Goal: Task Accomplishment & Management: Use online tool/utility

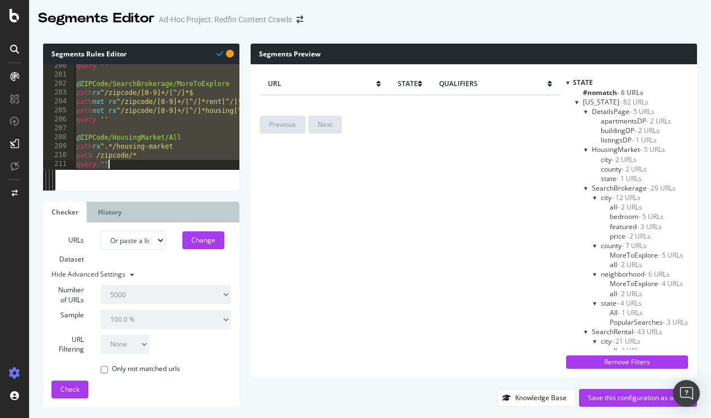
select select "urlList"
select select "5000"
select select "100"
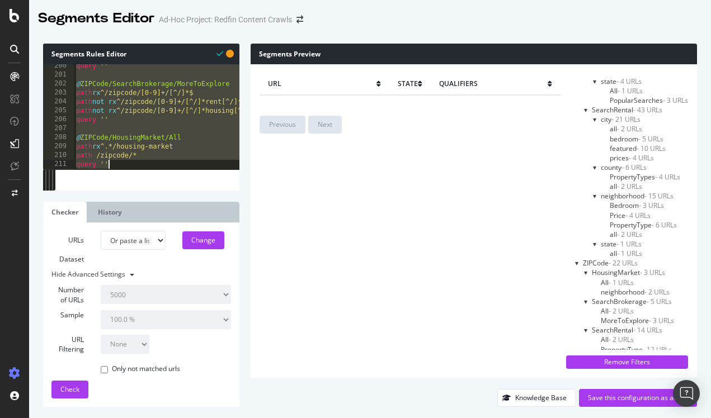
click at [172, 99] on div "query '' @ ZIPCode/SearchBrokerage/MoreToExplore path rx ^/zipcode/[0-9]+/[^/]*…" at bounding box center [235, 123] width 323 height 122
type textarea "path not rx ^/zipcode/[0-9]+/[^/]*rent[^/]*$"
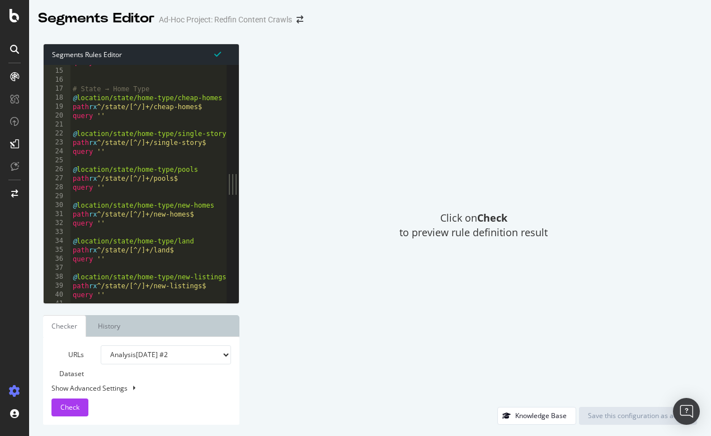
scroll to position [136, 0]
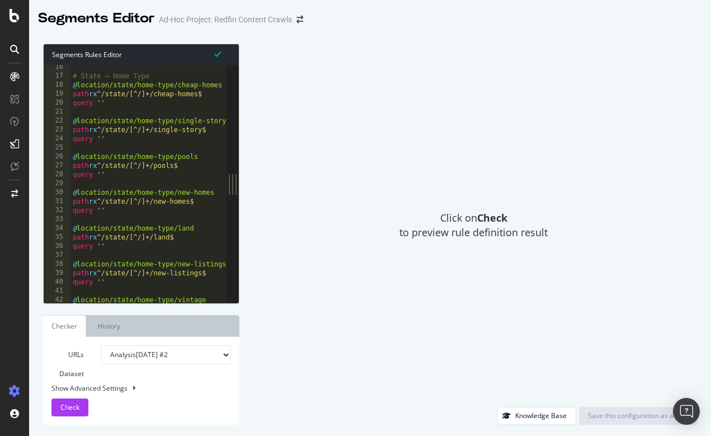
click at [14, 23] on div at bounding box center [14, 218] width 29 height 436
click at [16, 16] on icon at bounding box center [15, 15] width 10 height 13
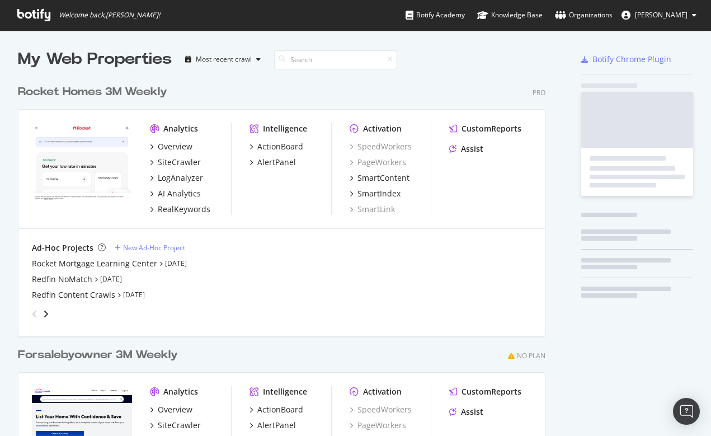
scroll to position [436, 711]
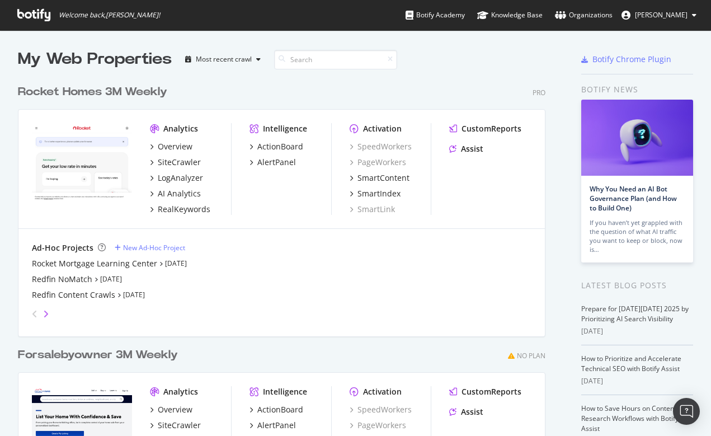
click at [47, 311] on icon "angle-right" at bounding box center [46, 313] width 6 height 9
click at [82, 276] on div "Redfin 2M Full Crawl (Mobile)" at bounding box center [87, 278] width 110 height 11
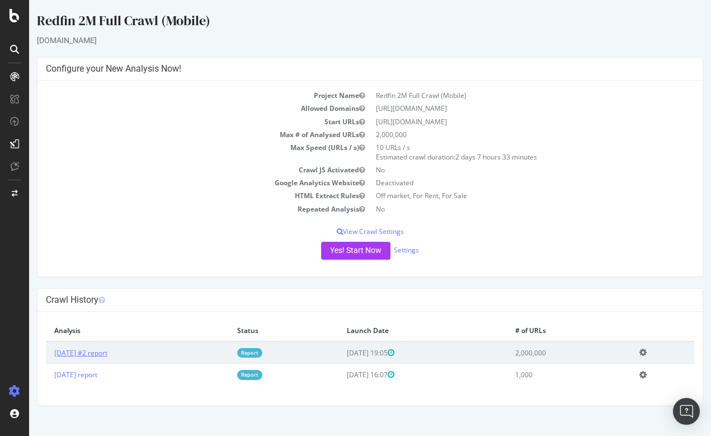
click at [96, 349] on link "[DATE] #2 report" at bounding box center [80, 353] width 53 height 10
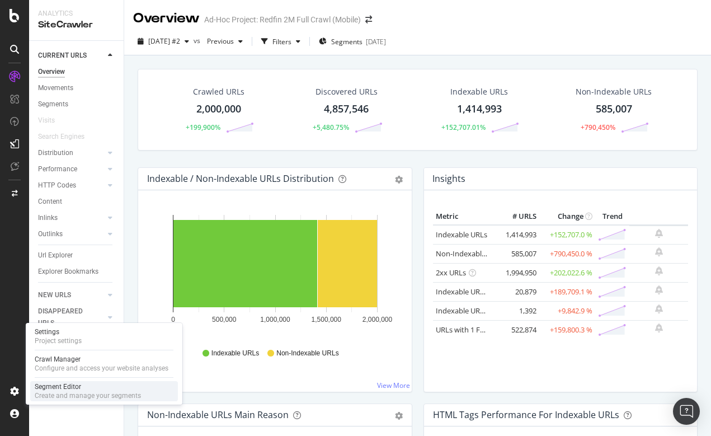
click at [49, 388] on div "Segment Editor" at bounding box center [88, 386] width 106 height 9
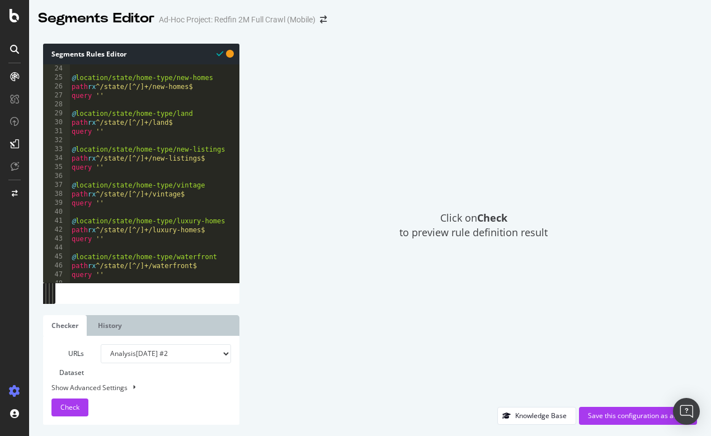
scroll to position [0, 0]
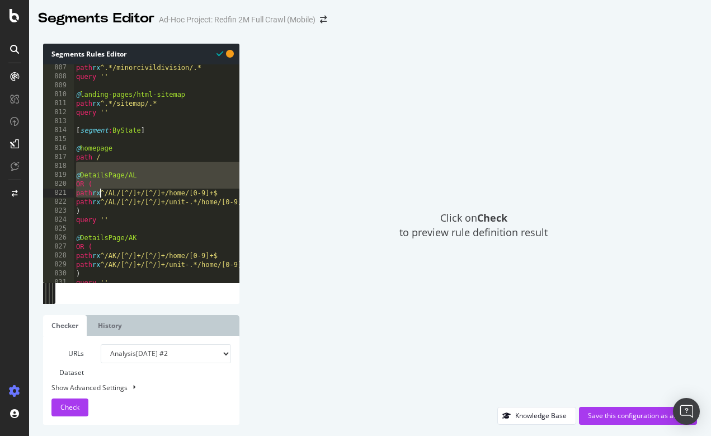
drag, startPoint x: 76, startPoint y: 170, endPoint x: 98, endPoint y: 188, distance: 29.0
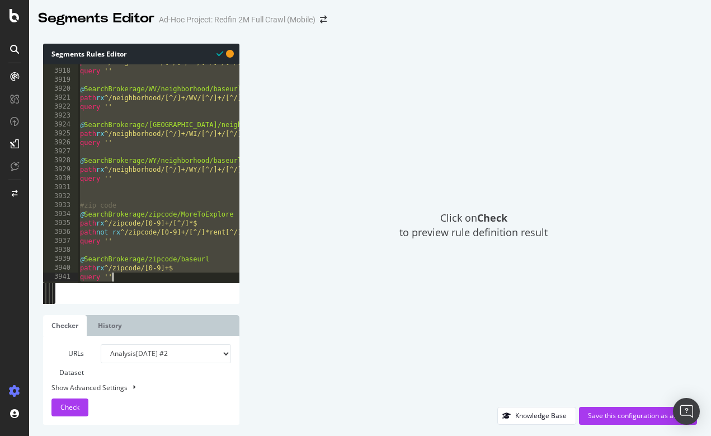
type textarea "path rx ^/zipcode/[0-9]+$ query ''"
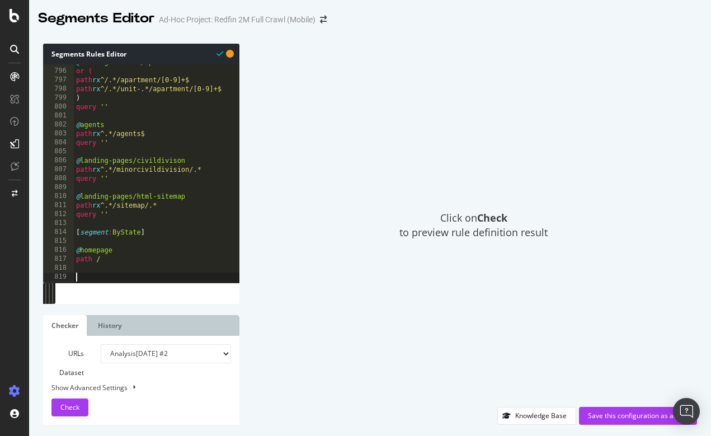
paste textarea "query ''"
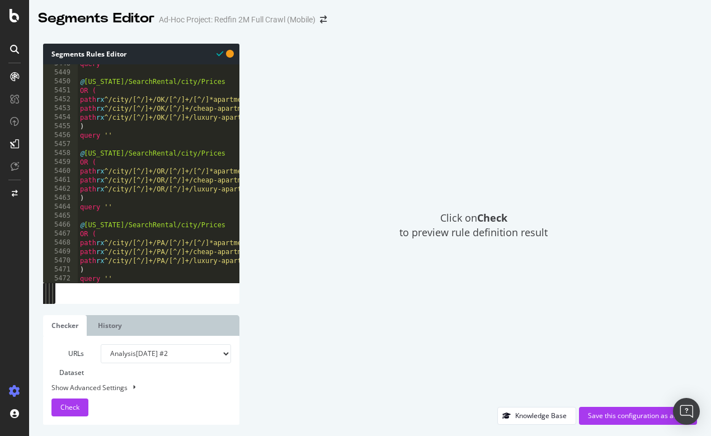
scroll to position [12321, 0]
click at [69, 408] on span "Check" at bounding box center [69, 407] width 19 height 10
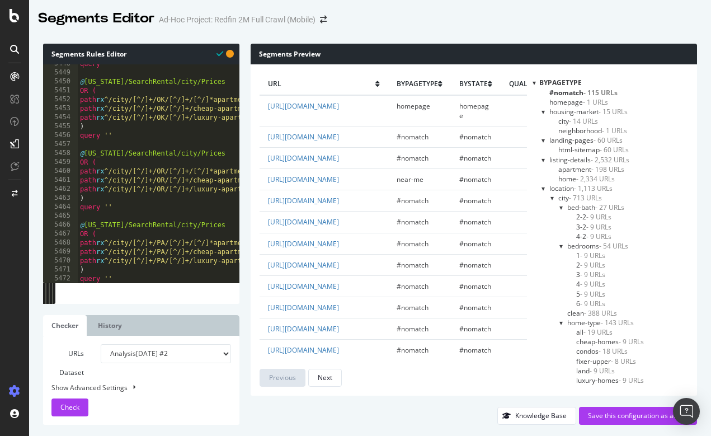
click at [535, 82] on div at bounding box center [533, 83] width 3 height 10
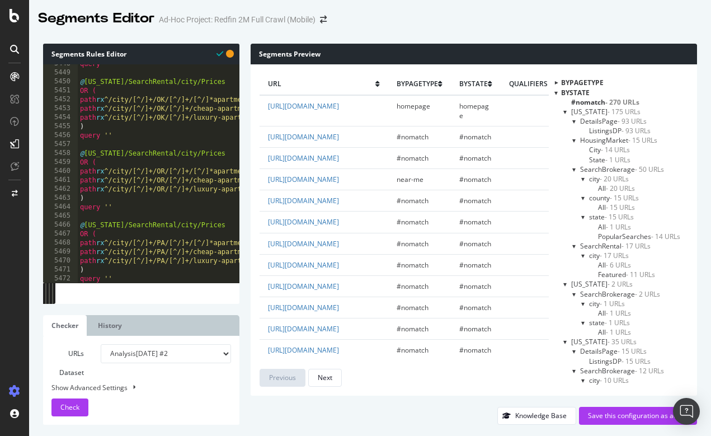
click at [568, 111] on div at bounding box center [565, 112] width 4 height 10
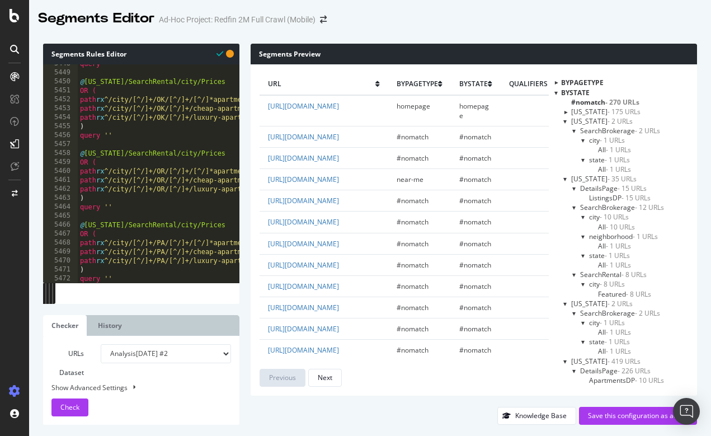
click at [568, 119] on div at bounding box center [565, 121] width 4 height 10
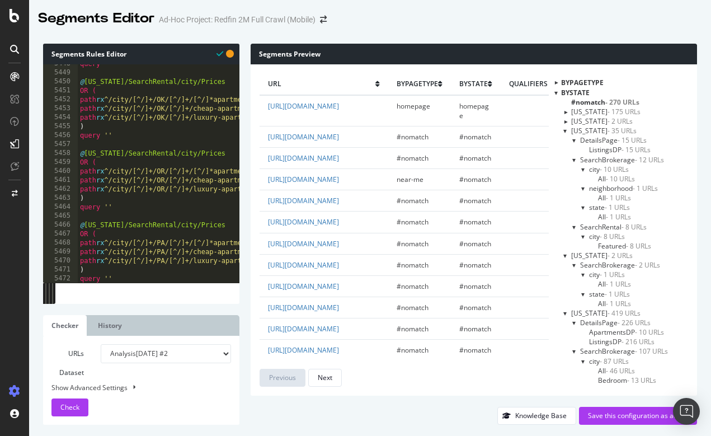
click at [568, 130] on div at bounding box center [565, 131] width 4 height 10
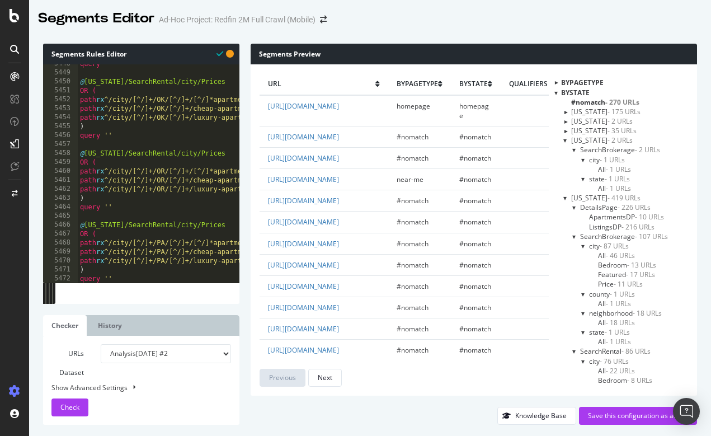
click at [568, 140] on div at bounding box center [565, 140] width 4 height 10
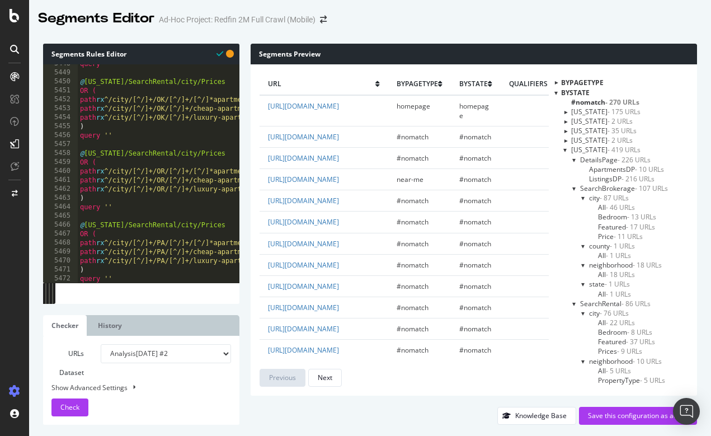
click at [577, 187] on div at bounding box center [574, 188] width 4 height 10
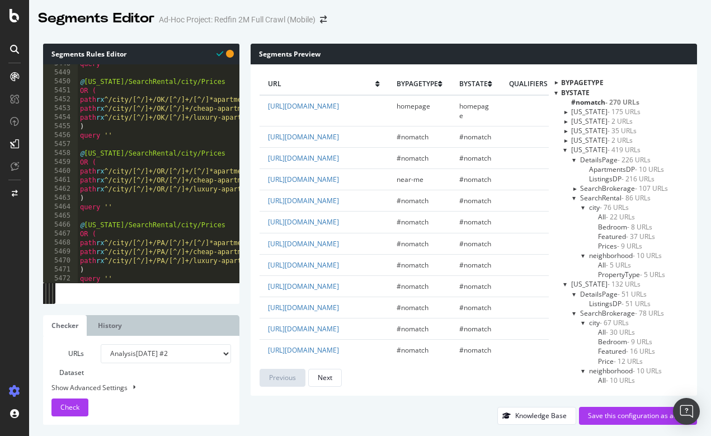
click at [577, 159] on div at bounding box center [574, 160] width 4 height 10
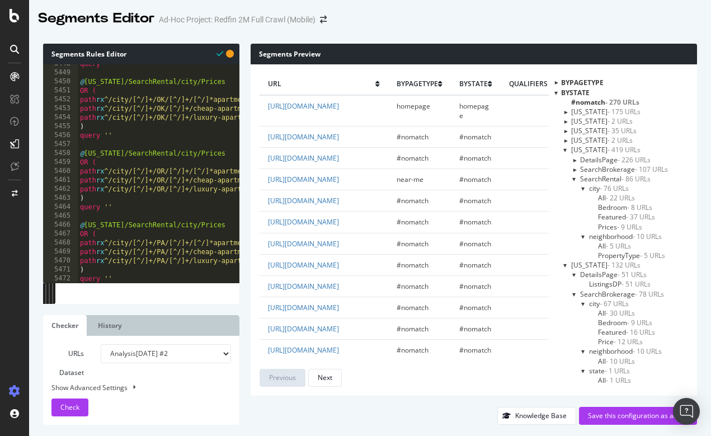
click at [577, 179] on div at bounding box center [574, 179] width 4 height 10
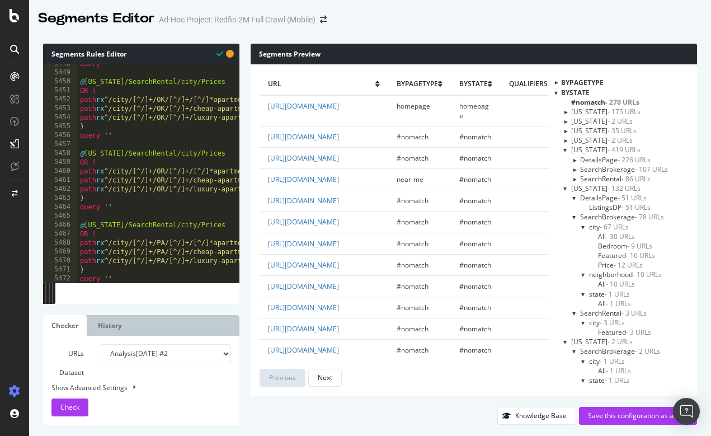
click at [577, 196] on div at bounding box center [574, 198] width 4 height 10
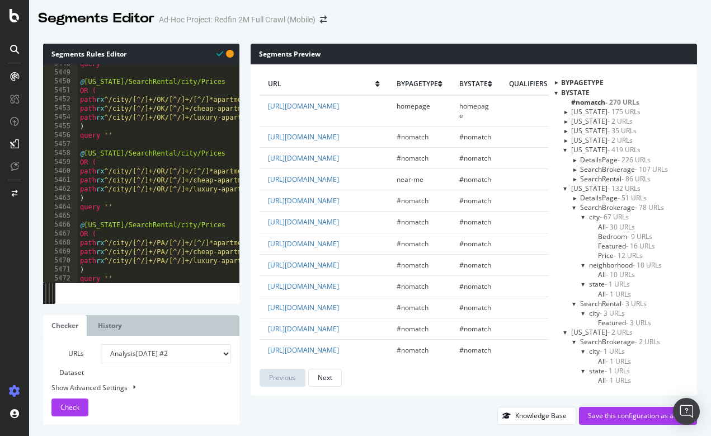
click at [577, 203] on div at bounding box center [574, 207] width 4 height 10
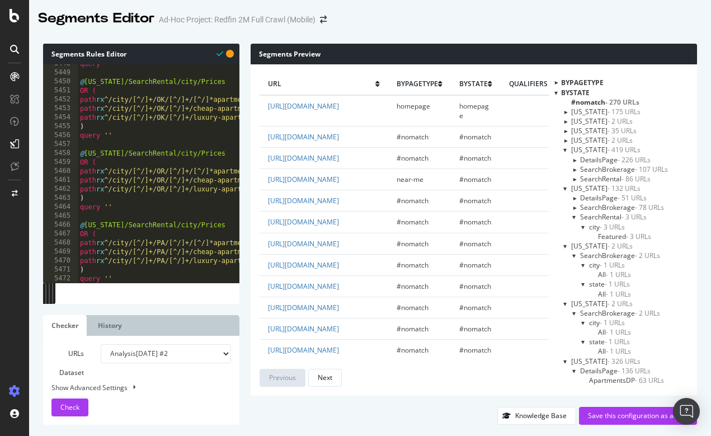
click at [577, 217] on div at bounding box center [574, 217] width 4 height 10
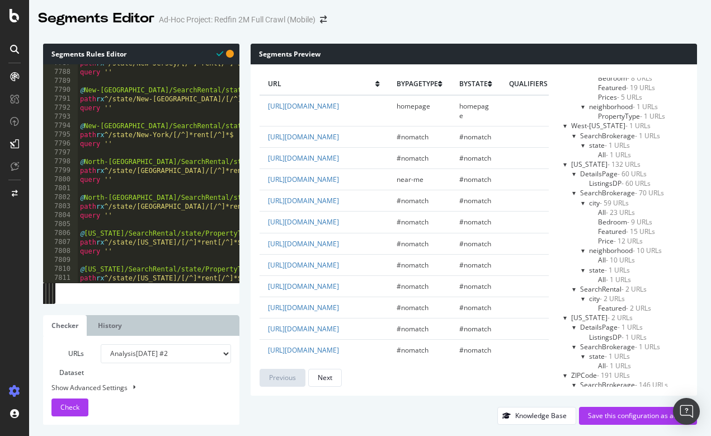
scroll to position [18106, 0]
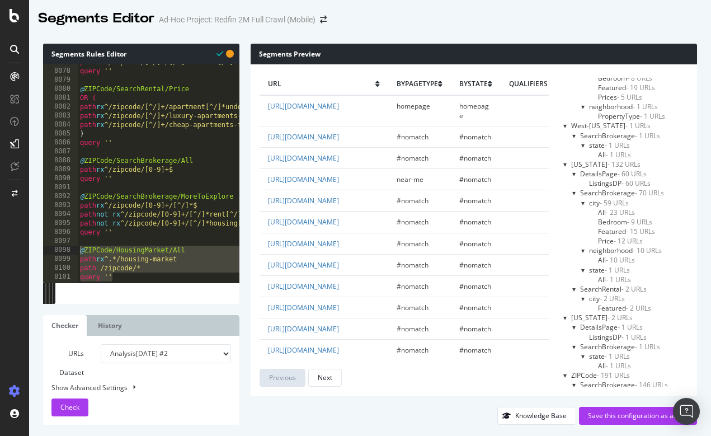
drag, startPoint x: 139, startPoint y: 274, endPoint x: 77, endPoint y: 251, distance: 66.4
click at [77, 251] on div "query '' 8077 8078 8079 8080 8081 8082 8083 8084 8085 8086 8087 8088 8089 8090 …" at bounding box center [141, 173] width 196 height 218
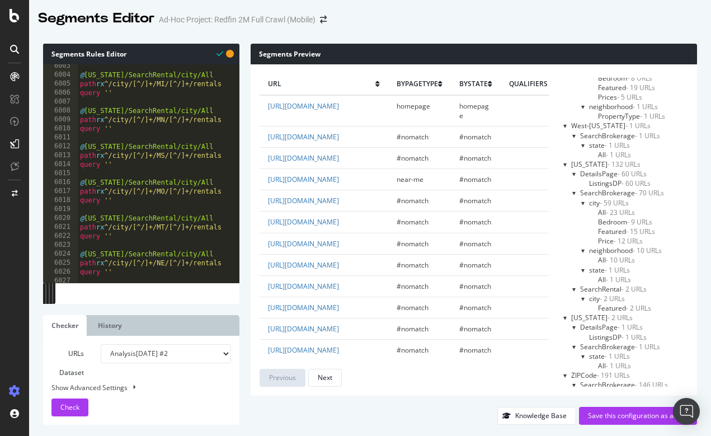
scroll to position [13523, 0]
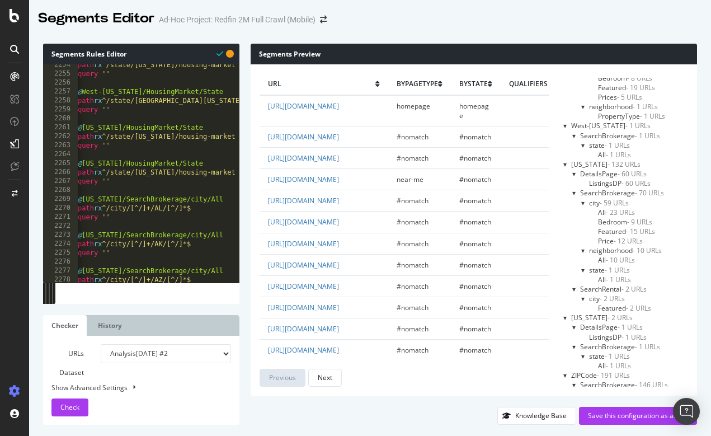
drag, startPoint x: 236, startPoint y: 162, endPoint x: 236, endPoint y: 124, distance: 38.0
click at [236, 124] on div at bounding box center [233, 172] width 11 height 217
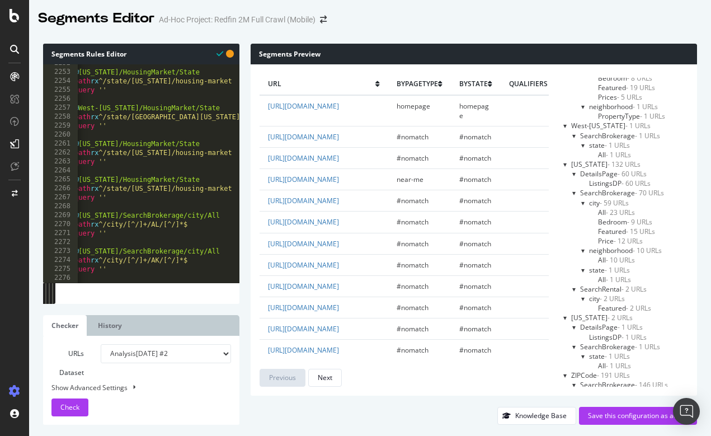
click at [577, 131] on div at bounding box center [574, 136] width 4 height 10
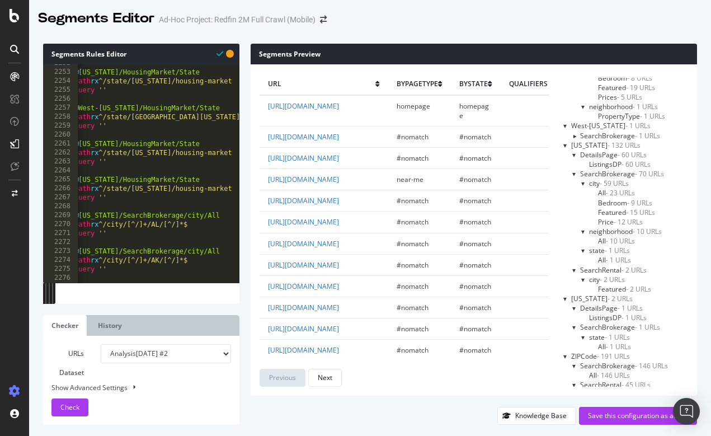
click at [585, 178] on div at bounding box center [583, 183] width 4 height 10
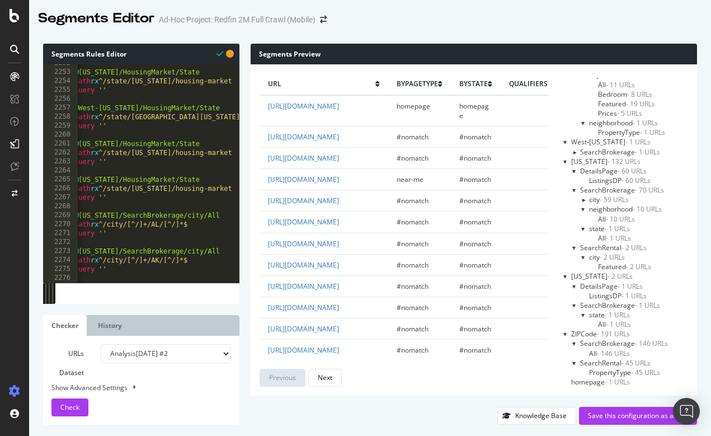
click at [585, 204] on div at bounding box center [583, 209] width 4 height 10
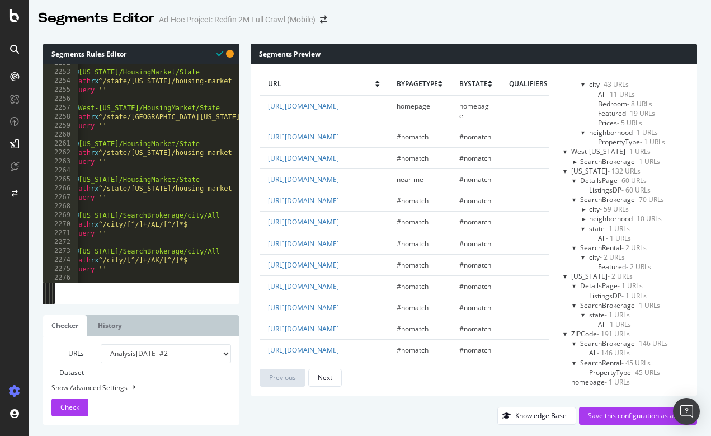
click at [585, 224] on div at bounding box center [583, 229] width 4 height 10
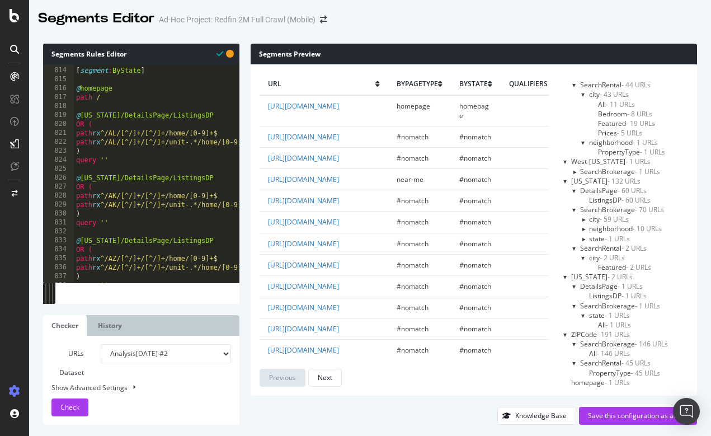
scroll to position [1836, 0]
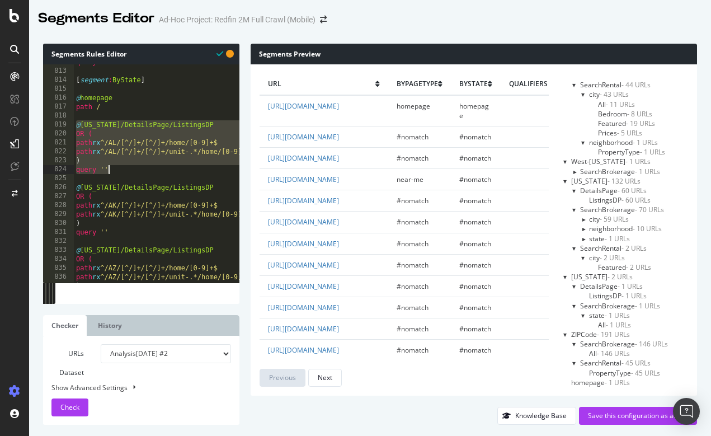
drag, startPoint x: 77, startPoint y: 122, endPoint x: 127, endPoint y: 171, distance: 69.6
type textarea "path /zipcode/* query ''"
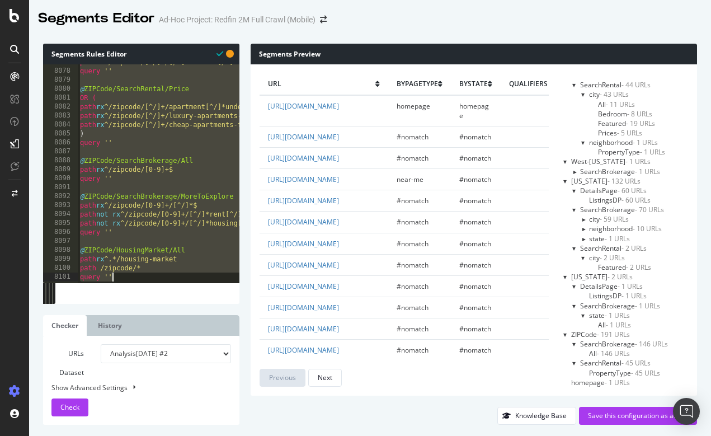
scroll to position [7110, 0]
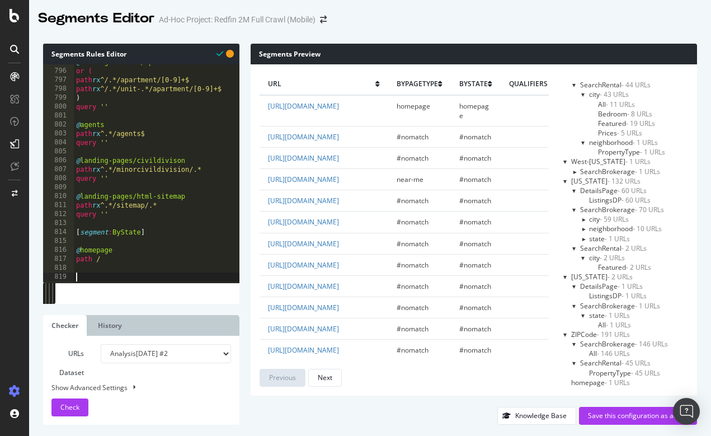
paste textarea "query ''"
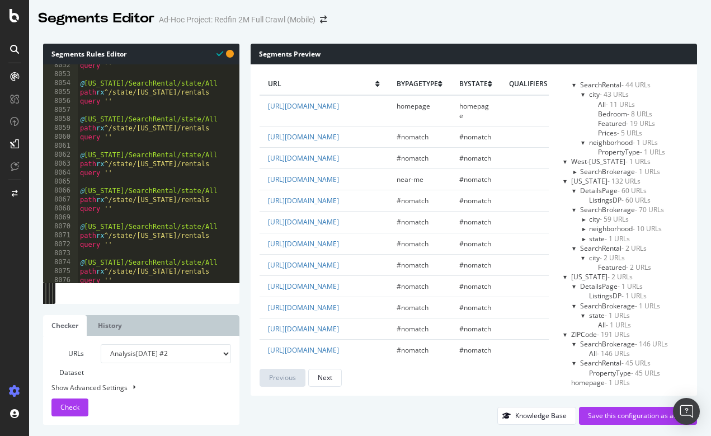
scroll to position [17967, 0]
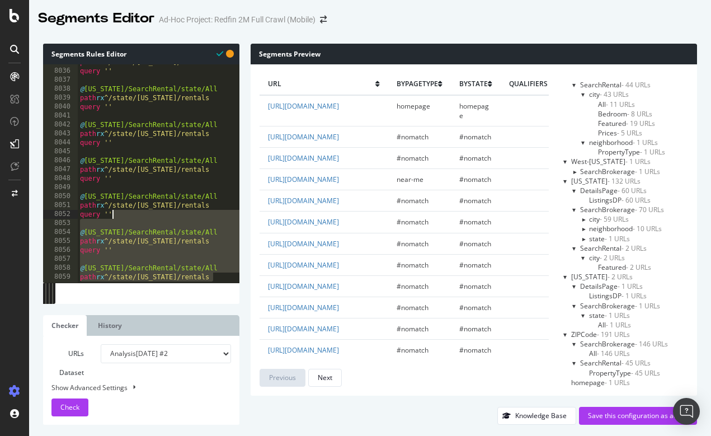
scroll to position [0, 2]
drag, startPoint x: 237, startPoint y: 275, endPoint x: 235, endPoint y: 194, distance: 80.6
click at [235, 195] on div "@Missouri/SearchRental/state/All 8035 8036 8037 8038 8039 8040 8041 8042 8043 8…" at bounding box center [141, 173] width 196 height 218
type textarea "query ''"
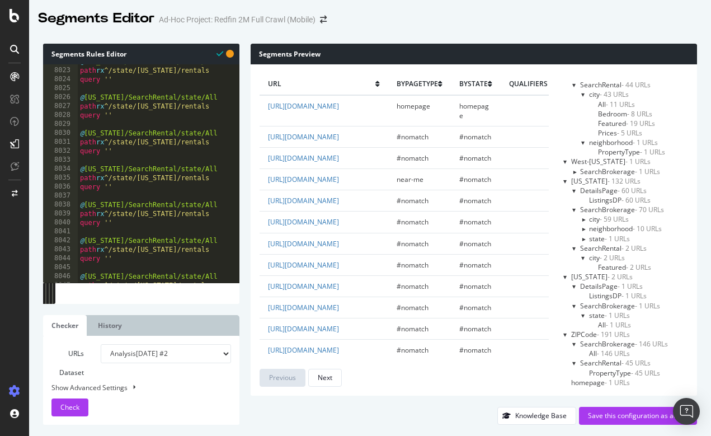
scroll to position [17909, 0]
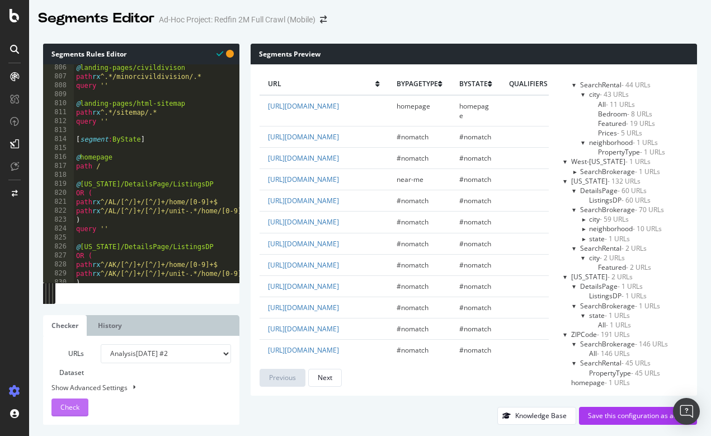
click at [73, 409] on span "Check" at bounding box center [69, 407] width 19 height 10
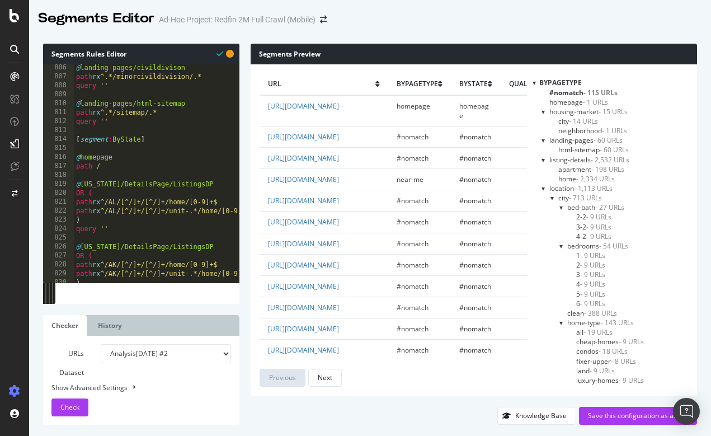
click at [533, 82] on div at bounding box center [533, 83] width 3 height 10
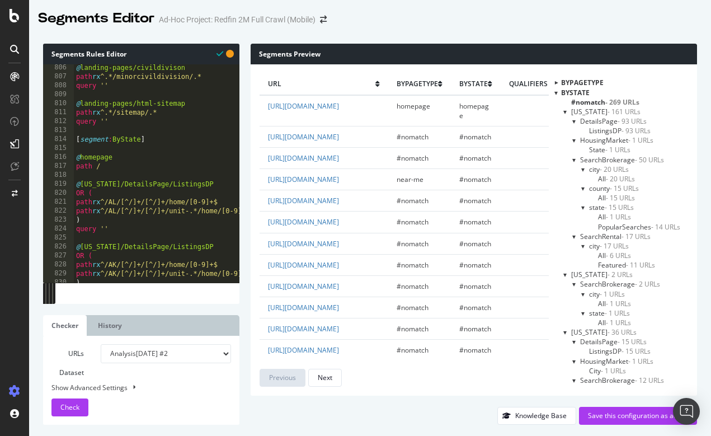
click at [568, 110] on div at bounding box center [565, 112] width 4 height 10
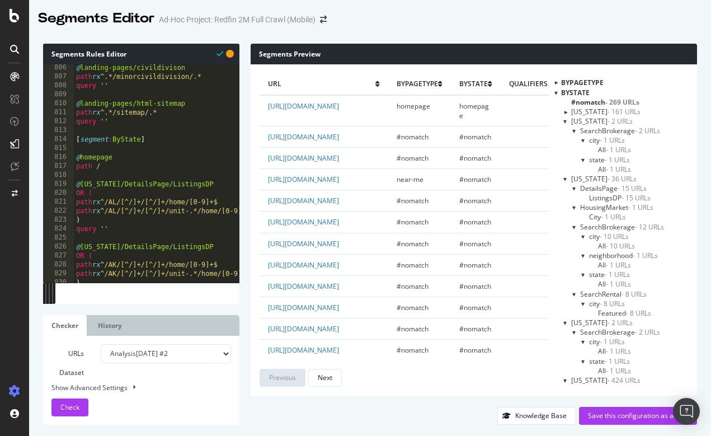
click at [568, 121] on div at bounding box center [565, 121] width 4 height 10
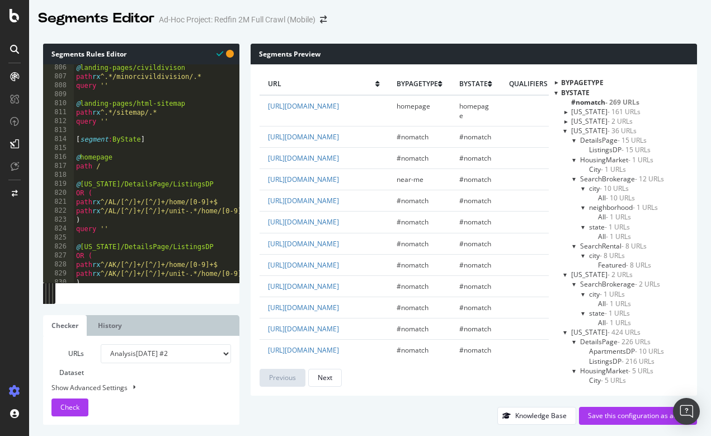
click at [568, 130] on div at bounding box center [565, 131] width 4 height 10
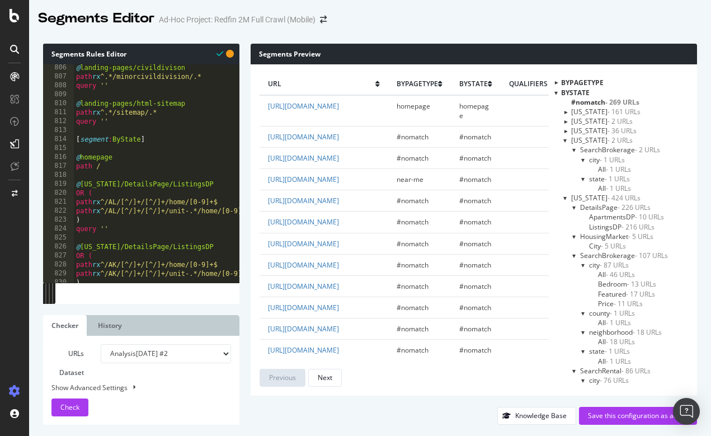
click at [568, 141] on div at bounding box center [565, 140] width 4 height 10
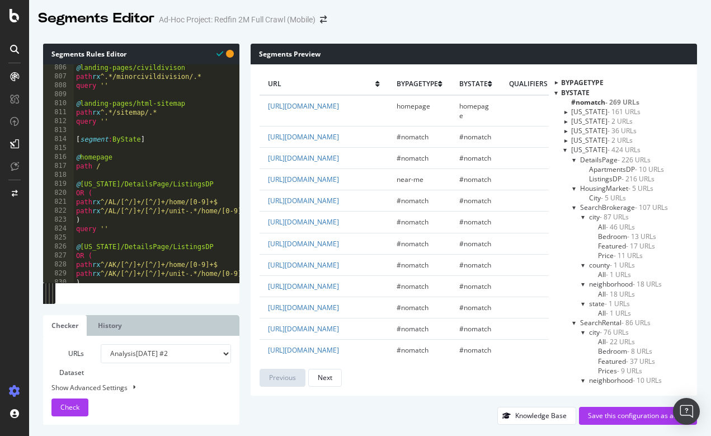
click at [568, 148] on div at bounding box center [565, 150] width 4 height 10
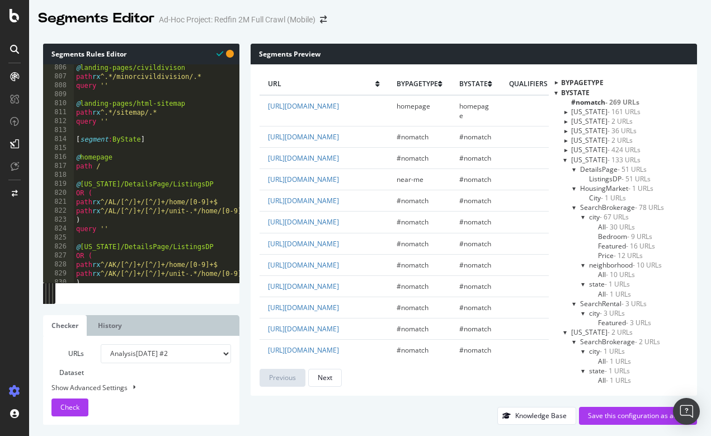
click at [568, 157] on div at bounding box center [565, 160] width 4 height 10
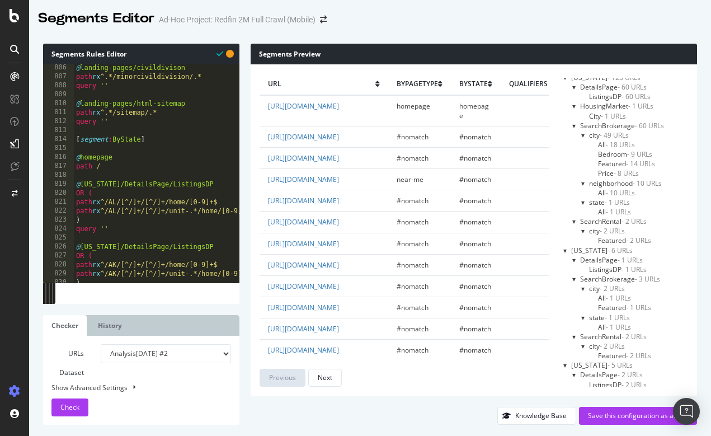
scroll to position [1555, 0]
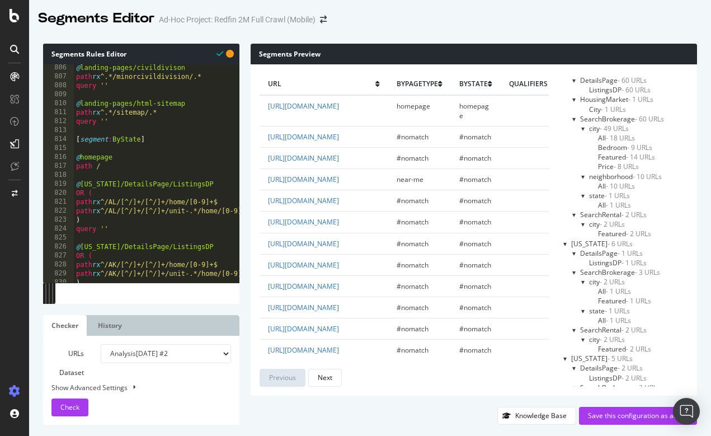
click at [577, 267] on div at bounding box center [574, 272] width 4 height 10
click at [577, 277] on div at bounding box center [574, 282] width 4 height 10
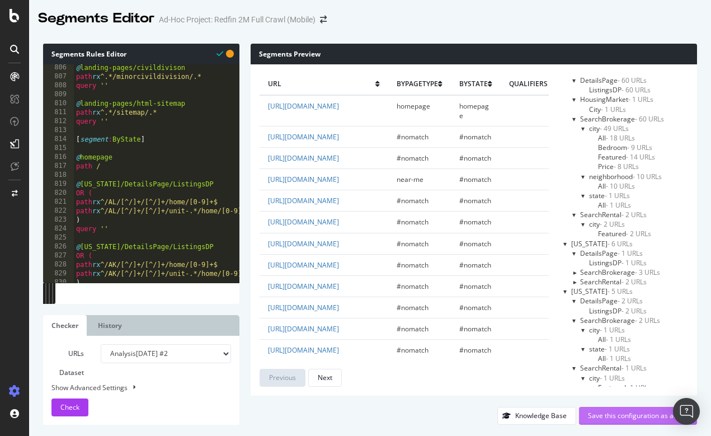
click at [598, 413] on div "Save this configuration as active" at bounding box center [638, 415] width 100 height 10
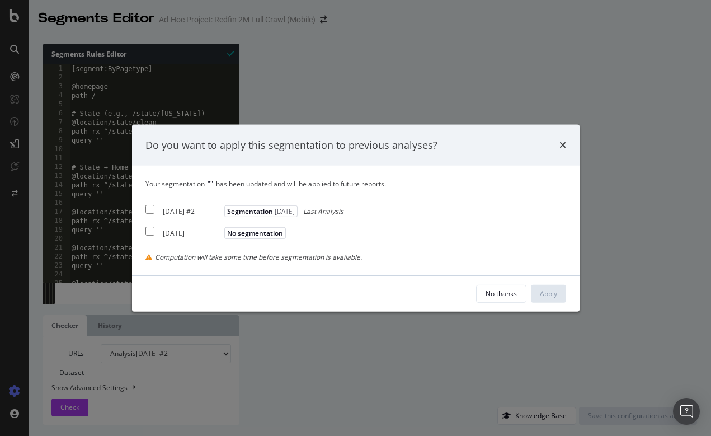
click at [154, 209] on div "2025 Aug. 22nd #2 Segmentation 2025-10-10 Last Analysis" at bounding box center [244, 208] width 198 height 13
checkbox input "true"
click at [546, 290] on div "Apply" at bounding box center [548, 294] width 17 height 10
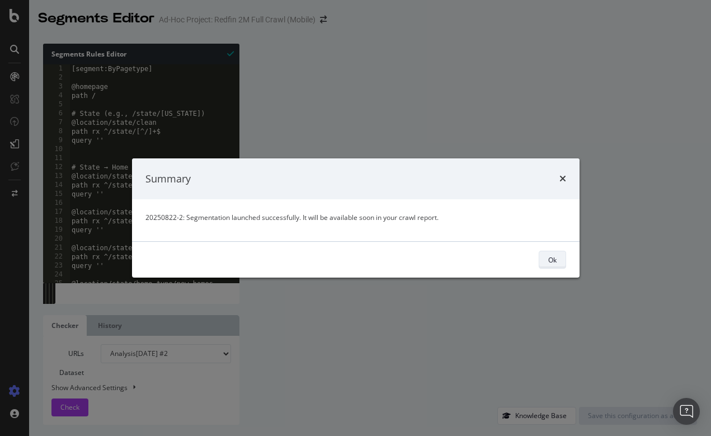
click at [554, 261] on div "Ok" at bounding box center [552, 260] width 8 height 10
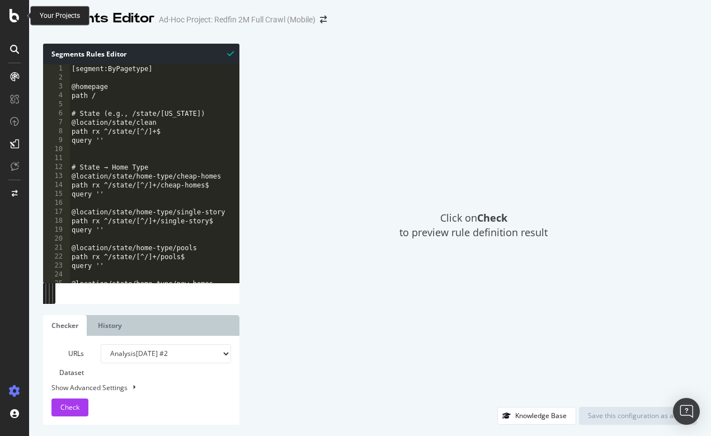
click at [14, 16] on icon at bounding box center [15, 15] width 10 height 13
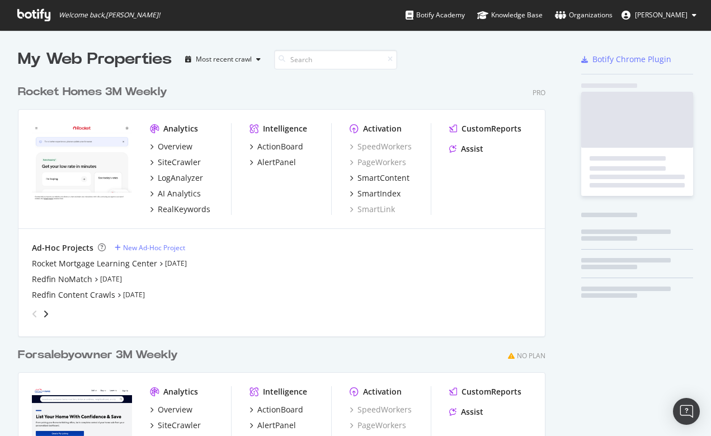
scroll to position [436, 711]
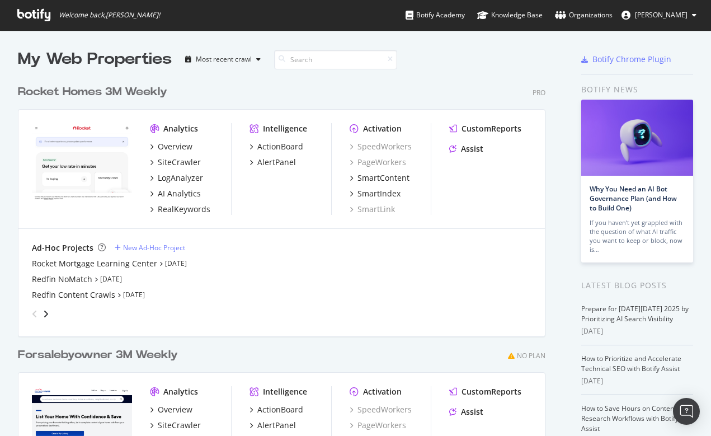
click at [49, 310] on div "angle-right" at bounding box center [46, 313] width 8 height 11
click at [32, 311] on icon "angle-left" at bounding box center [35, 313] width 6 height 9
click at [69, 294] on div "Redfin Content Crawls" at bounding box center [73, 294] width 83 height 11
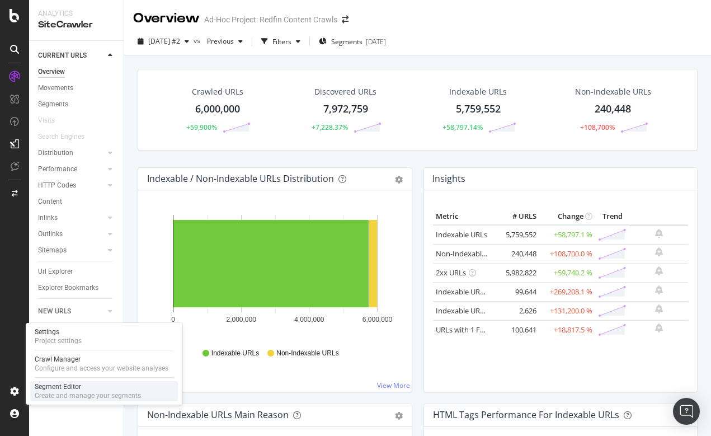
click at [55, 388] on div "Segment Editor" at bounding box center [88, 386] width 106 height 9
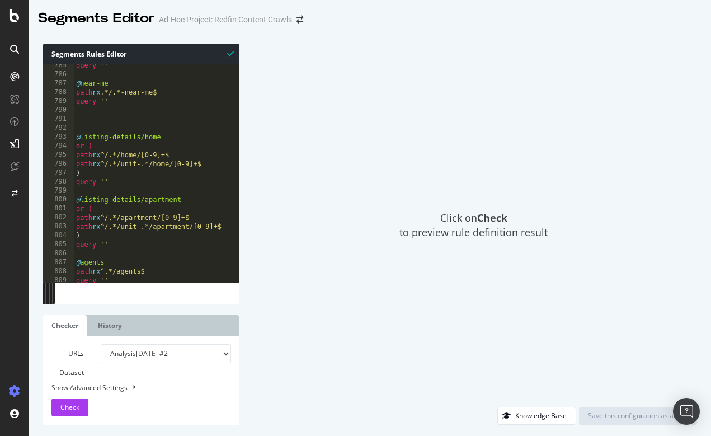
scroll to position [7057, 0]
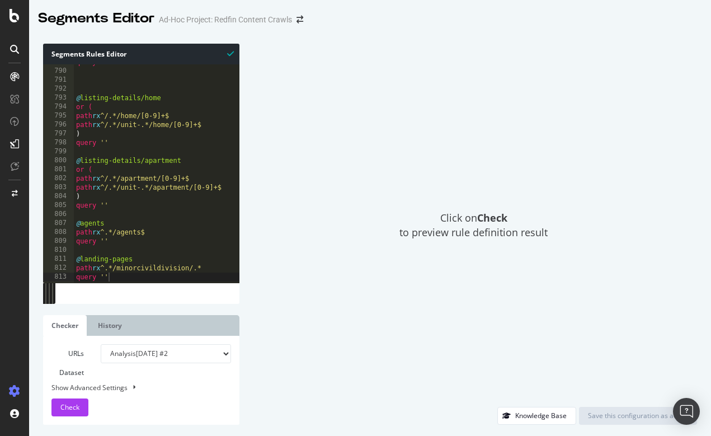
click at [122, 275] on div at bounding box center [157, 277] width 166 height 11
click at [112, 273] on div at bounding box center [157, 277] width 166 height 11
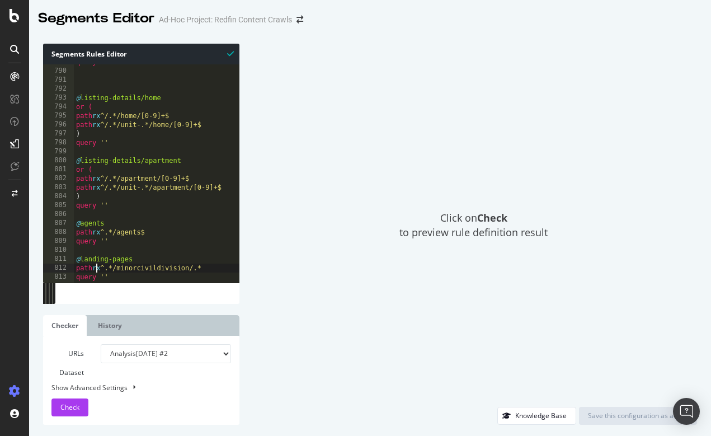
type textarea "query ''"
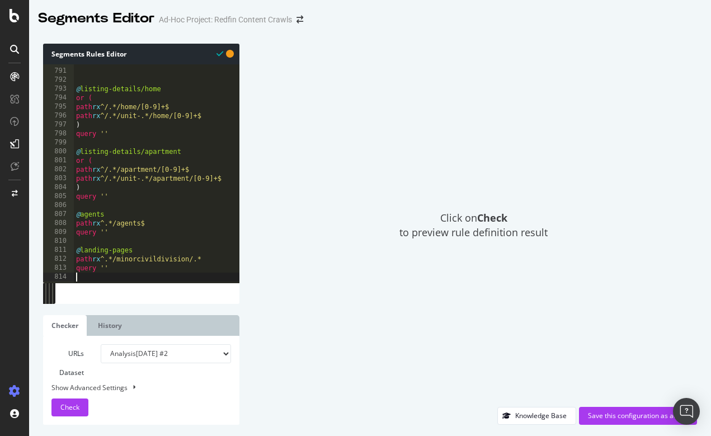
scroll to position [7075, 0]
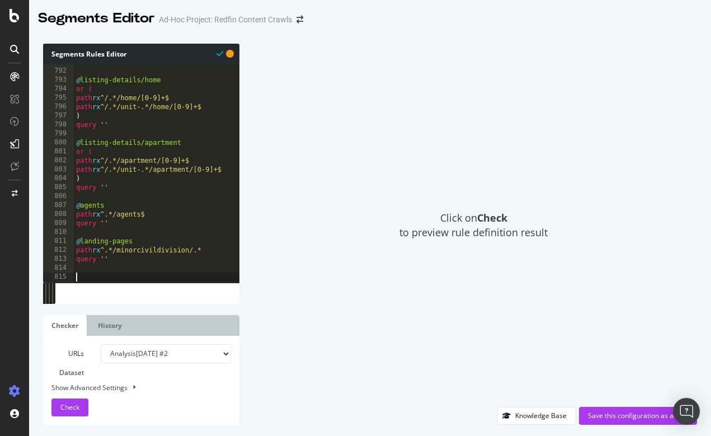
paste textarea "query ''"
type textarea "query ''"
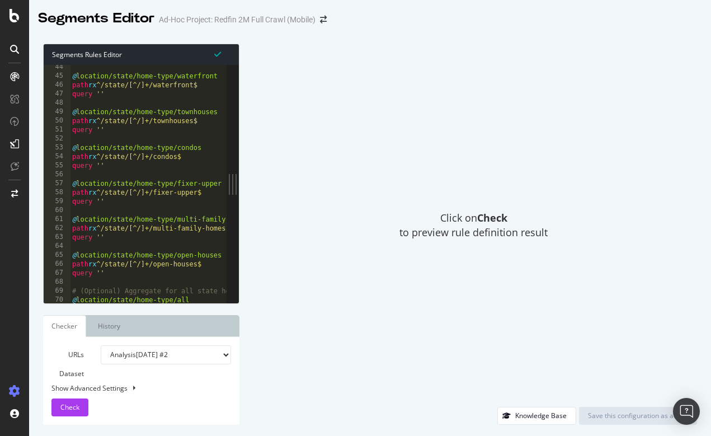
scroll to position [238, 0]
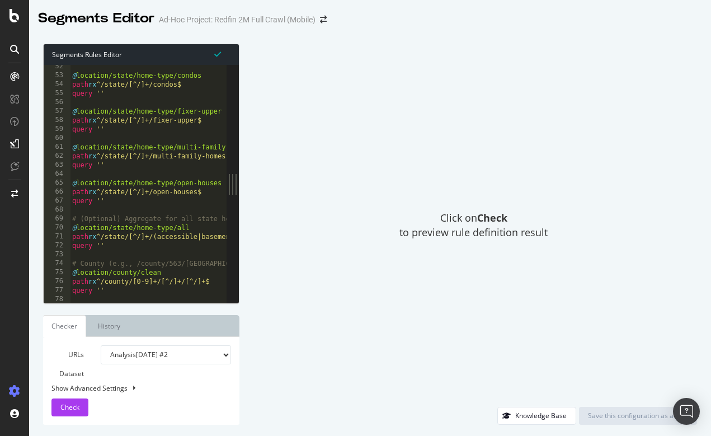
drag, startPoint x: 224, startPoint y: 77, endPoint x: 222, endPoint y: 191, distance: 114.1
click at [222, 191] on div at bounding box center [220, 184] width 11 height 238
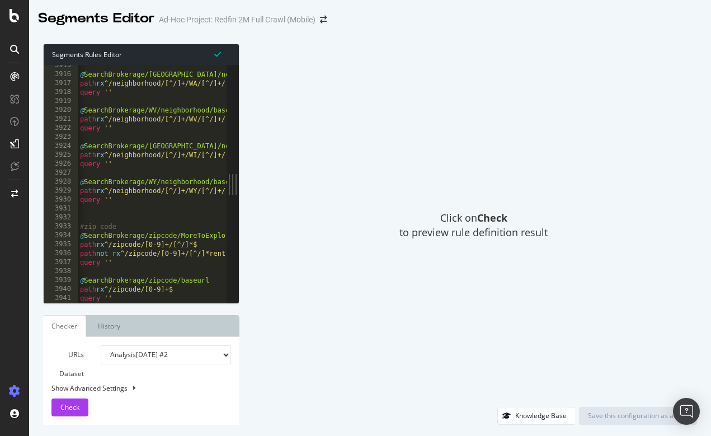
scroll to position [18085, 0]
type textarea "query ''"
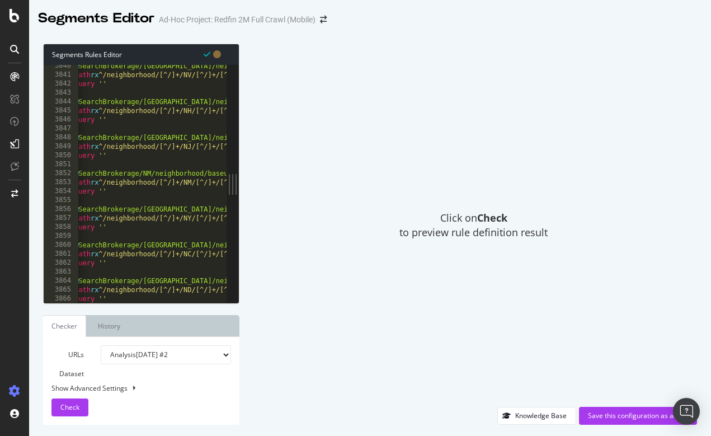
scroll to position [17841, 0]
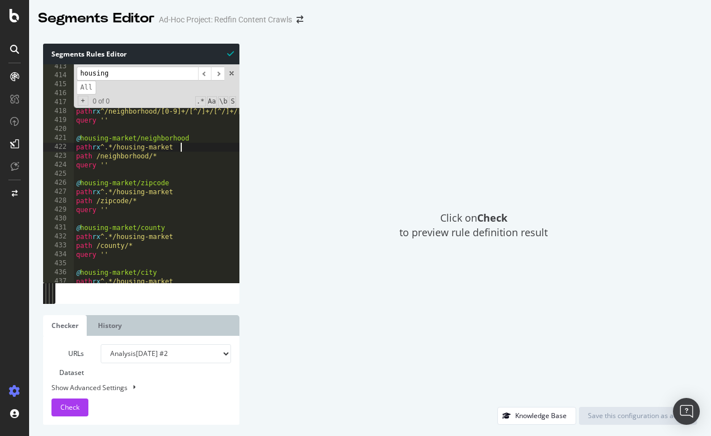
scroll to position [3688, 0]
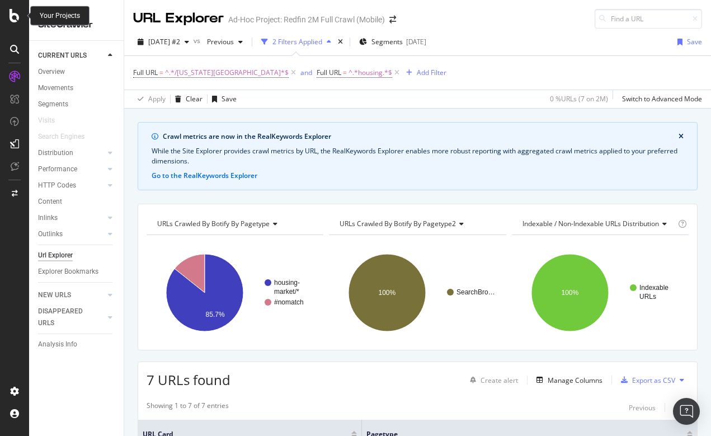
click at [16, 16] on icon at bounding box center [15, 15] width 10 height 13
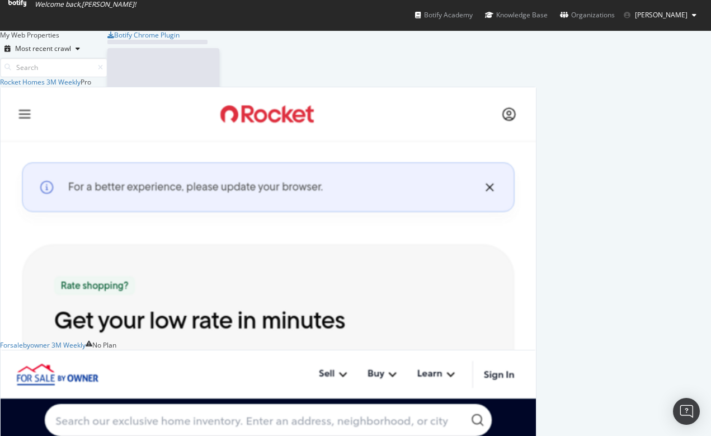
scroll to position [436, 711]
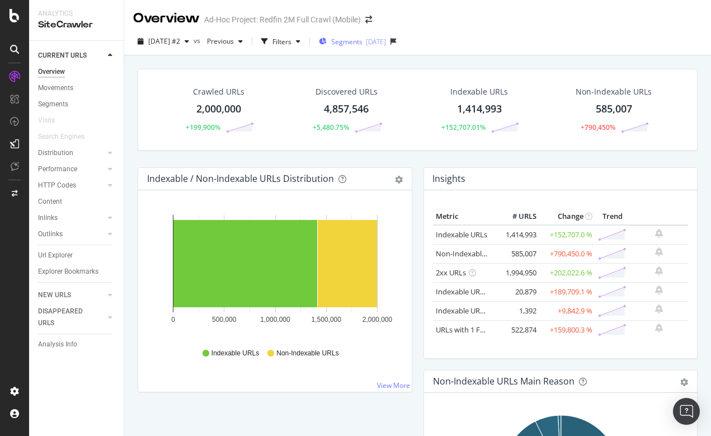
click at [362, 43] on span "Segments" at bounding box center [346, 42] width 31 height 10
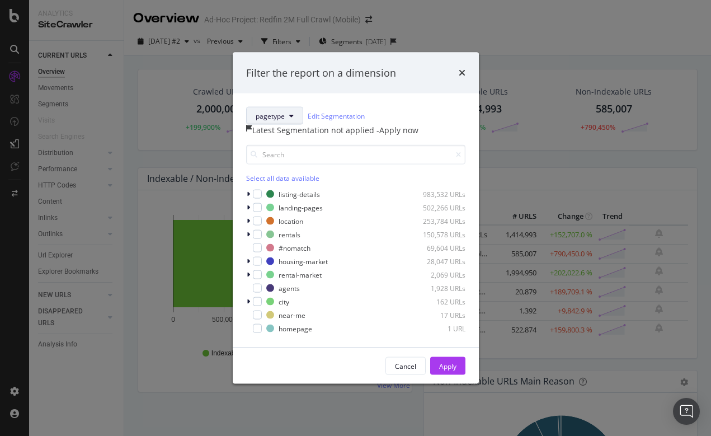
click at [282, 111] on span "pagetype" at bounding box center [270, 116] width 29 height 10
click at [514, 75] on div "Filter the report on a dimension pagetype Edit Segmentation Latest Segmentation…" at bounding box center [355, 218] width 711 height 436
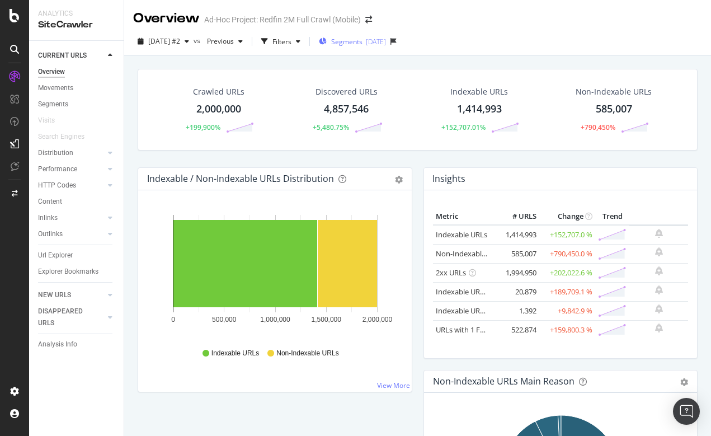
click at [379, 47] on div "Segments [DATE]" at bounding box center [352, 41] width 67 height 17
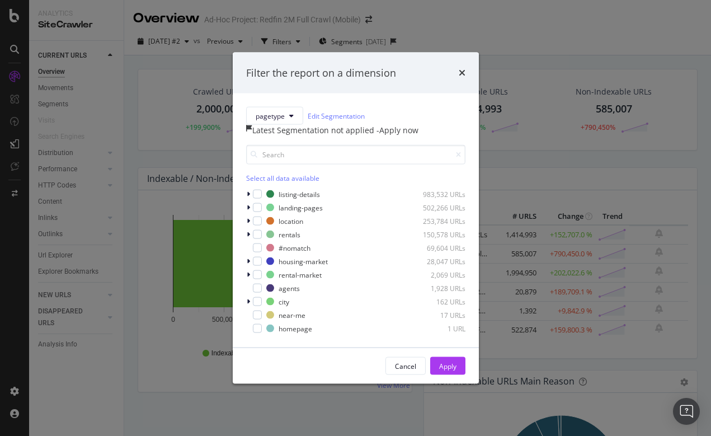
click at [399, 135] on div "- Apply now" at bounding box center [397, 130] width 42 height 11
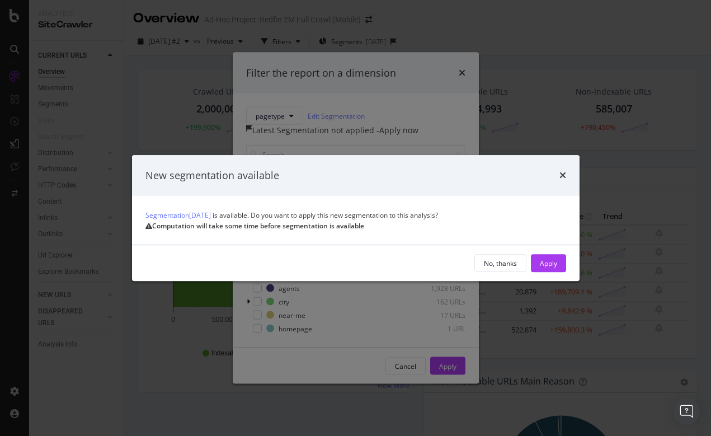
click at [568, 163] on div "New segmentation available" at bounding box center [355, 175] width 447 height 41
click at [560, 171] on icon "times" at bounding box center [562, 175] width 7 height 9
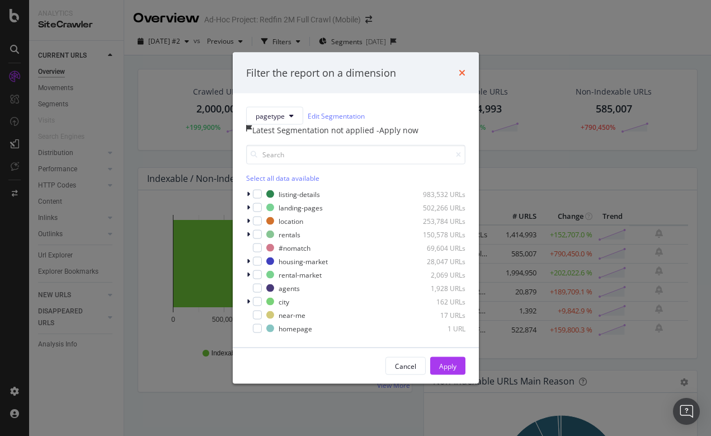
click at [461, 68] on icon "times" at bounding box center [462, 72] width 7 height 9
